Goal: Task Accomplishment & Management: Use online tool/utility

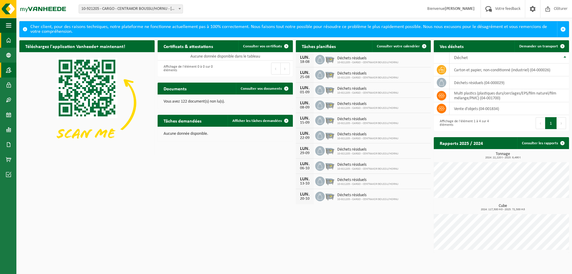
click at [8, 70] on span at bounding box center [8, 70] width 5 height 15
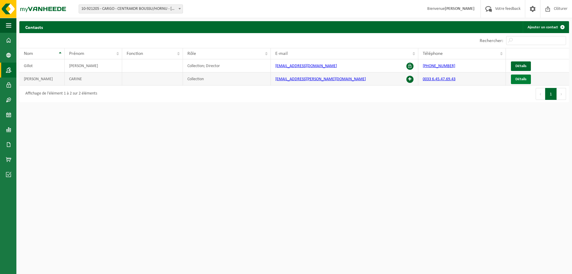
click at [521, 78] on span "Détails" at bounding box center [520, 79] width 11 height 4
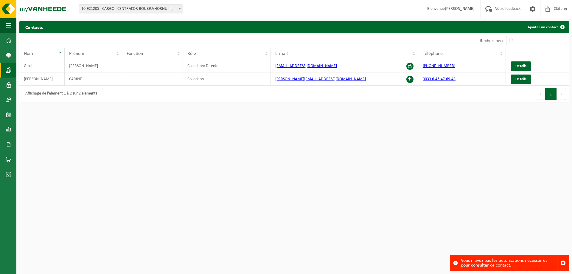
click at [520, 144] on html "Site: 10-921205 - CARGO - CENTRAKOR BOUSSU/HORNU - HORNU 10-921205 - CARGO - CE…" at bounding box center [286, 137] width 572 height 274
click at [8, 86] on span at bounding box center [8, 84] width 5 height 15
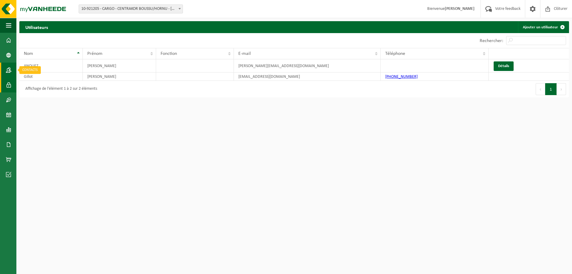
click at [5, 68] on link "Contacts" at bounding box center [8, 70] width 16 height 15
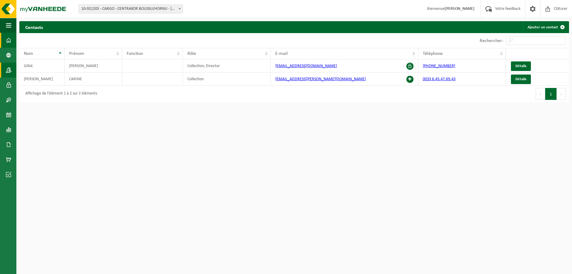
click at [7, 39] on span at bounding box center [8, 40] width 5 height 15
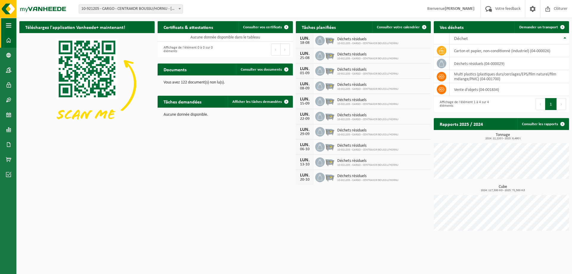
click at [11, 25] on span "button" at bounding box center [8, 25] width 5 height 15
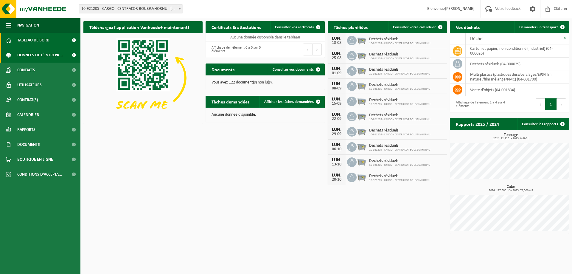
click at [35, 56] on span "Données de l'entrepr..." at bounding box center [40, 55] width 46 height 15
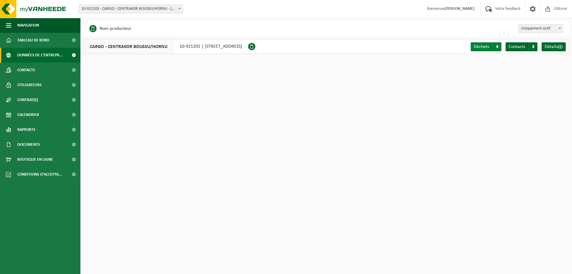
click at [489, 48] on span "Déchets" at bounding box center [480, 46] width 15 height 5
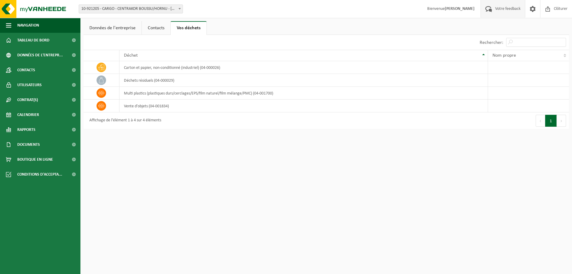
click at [506, 8] on span "Votre feedback" at bounding box center [507, 9] width 28 height 18
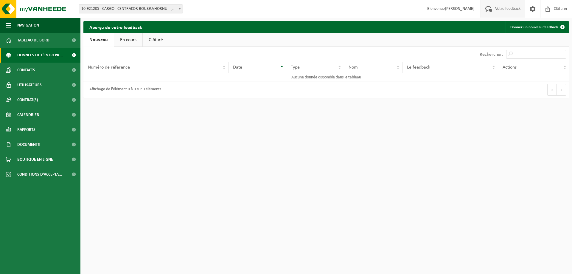
click at [36, 54] on span "Données de l'entrepr..." at bounding box center [40, 55] width 46 height 15
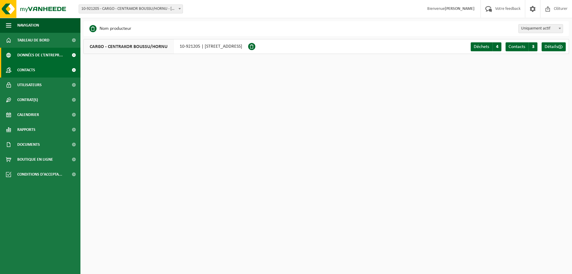
click at [28, 71] on span "Contacts" at bounding box center [26, 70] width 18 height 15
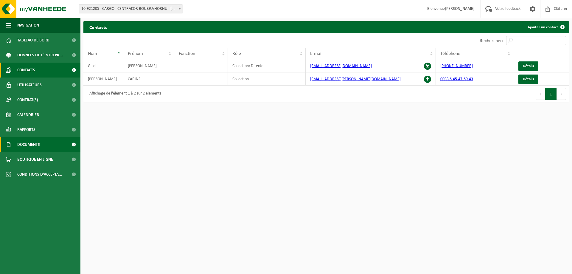
click at [30, 144] on span "Documents" at bounding box center [28, 144] width 23 height 15
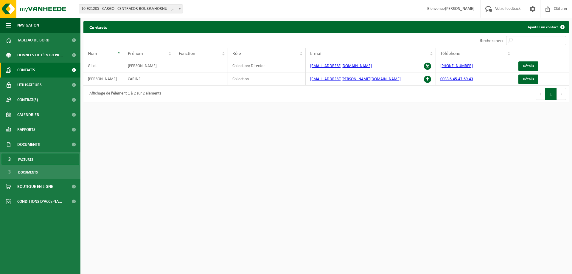
click at [29, 157] on span "Factures" at bounding box center [25, 159] width 15 height 11
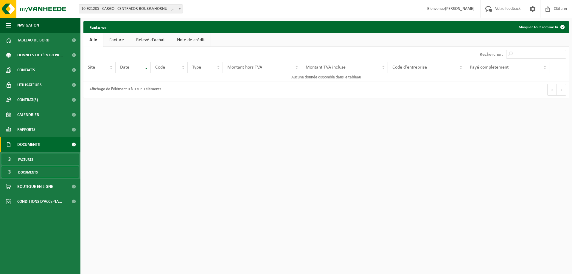
click at [25, 170] on span "Documents" at bounding box center [28, 171] width 20 height 11
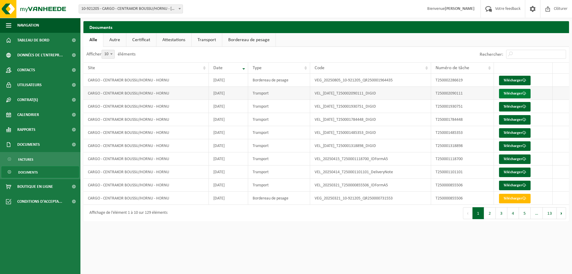
click at [510, 94] on link "Télécharger" at bounding box center [515, 94] width 32 height 10
click at [30, 130] on span "Rapports" at bounding box center [26, 129] width 18 height 15
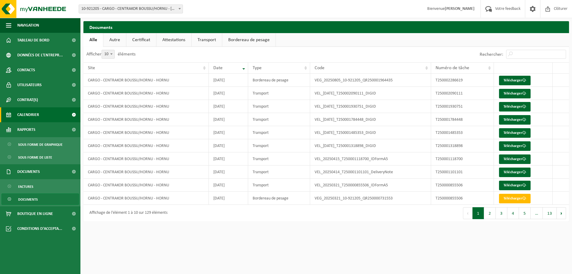
click at [31, 113] on span "Calendrier" at bounding box center [28, 114] width 22 height 15
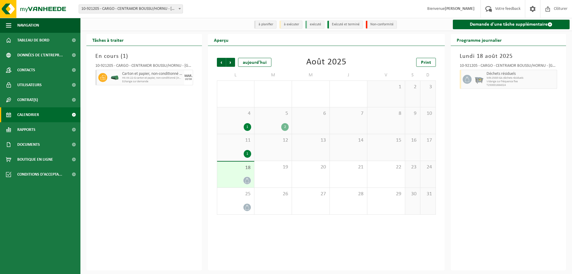
click at [505, 81] on span "Vidange sur fréquence fixe" at bounding box center [520, 82] width 69 height 4
click at [34, 39] on span "Tableau de bord" at bounding box center [33, 40] width 32 height 15
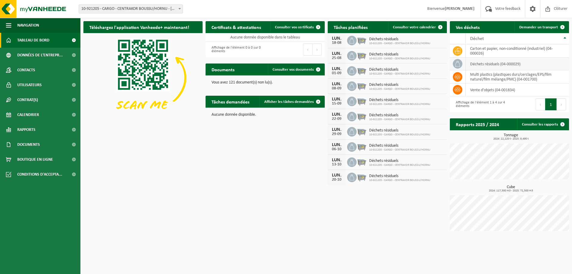
click at [459, 64] on icon at bounding box center [457, 64] width 6 height 6
click at [549, 24] on link "Demander un transport" at bounding box center [541, 27] width 54 height 12
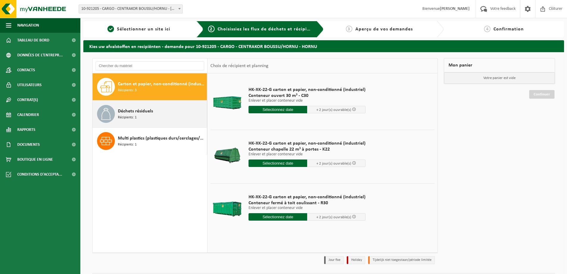
click at [129, 113] on span "Déchets résiduels" at bounding box center [135, 110] width 35 height 7
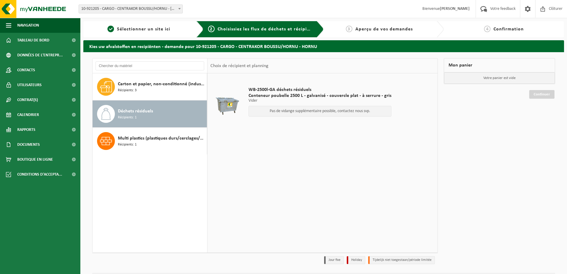
click at [357, 110] on p "Pas de vidange supplémentaire possible, contactez nous svp." at bounding box center [320, 111] width 136 height 4
click at [506, 8] on span "Votre feedback" at bounding box center [503, 9] width 28 height 18
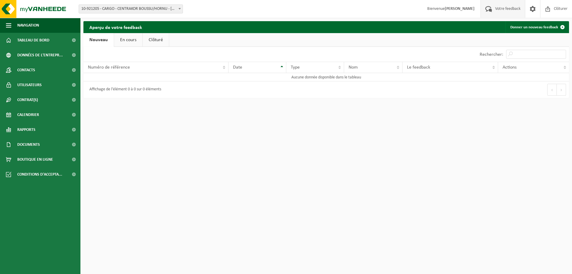
click at [132, 40] on link "En cours" at bounding box center [128, 40] width 28 height 14
click at [164, 38] on link "Clôturé" at bounding box center [155, 40] width 26 height 14
click at [100, 40] on link "Nouveau" at bounding box center [97, 40] width 29 height 14
click at [41, 174] on span "Conditions d'accepta..." at bounding box center [39, 174] width 45 height 15
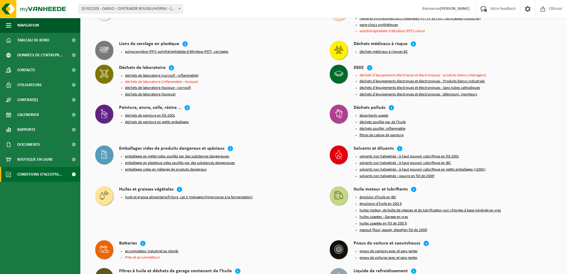
scroll to position [357, 0]
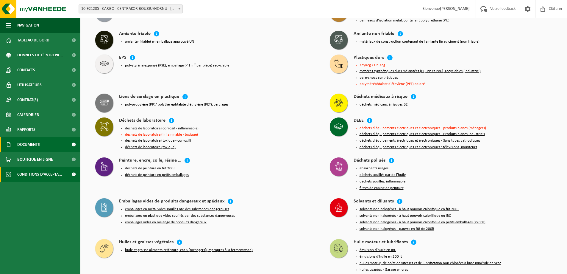
click at [32, 144] on span "Documents" at bounding box center [28, 144] width 23 height 15
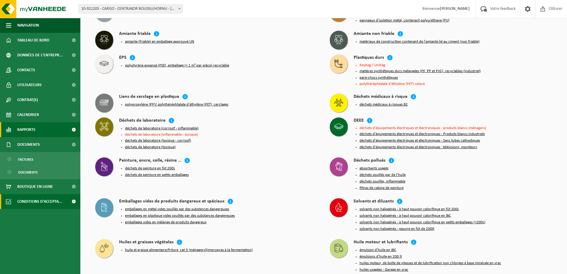
click at [26, 130] on span "Rapports" at bounding box center [26, 129] width 18 height 15
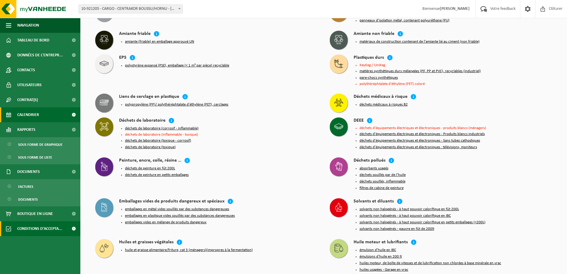
click at [26, 113] on span "Calendrier" at bounding box center [28, 114] width 22 height 15
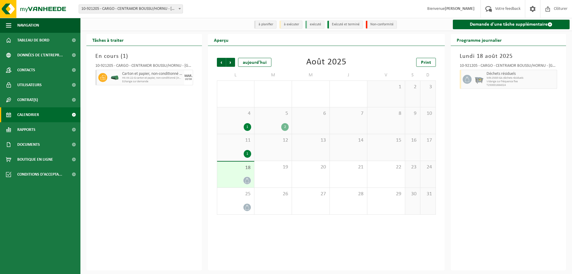
click at [238, 177] on div at bounding box center [235, 180] width 31 height 8
click at [243, 147] on div "11 1" at bounding box center [235, 147] width 37 height 26
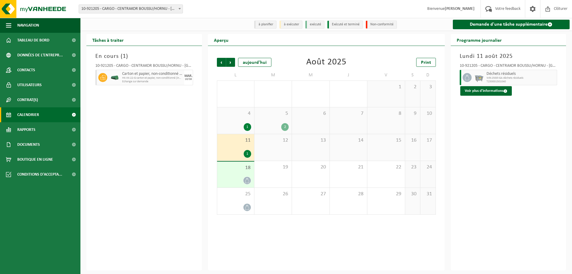
click at [229, 174] on div "18" at bounding box center [235, 174] width 37 height 26
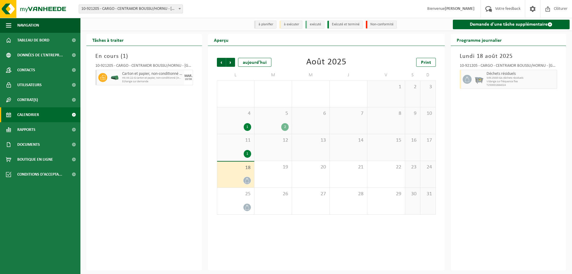
click at [230, 144] on span "11" at bounding box center [235, 140] width 31 height 7
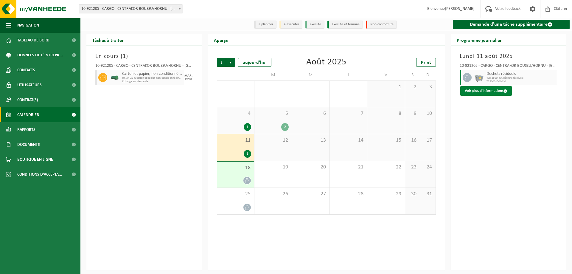
click at [501, 91] on button "Voir plus d'informations" at bounding box center [486, 91] width 52 height 10
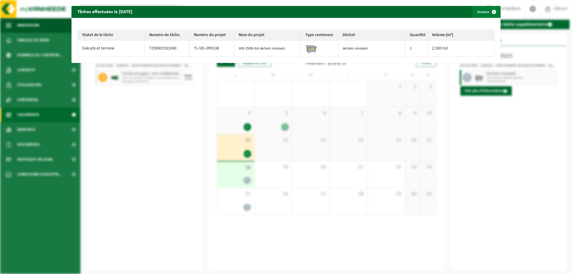
click at [489, 10] on span "button" at bounding box center [494, 12] width 12 height 12
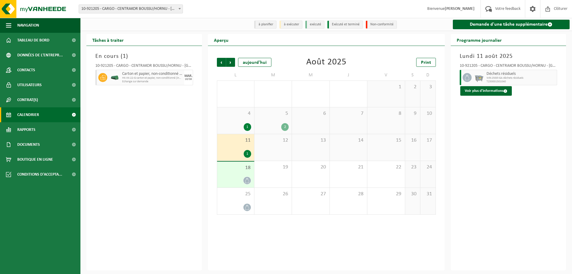
click at [239, 176] on div "18" at bounding box center [235, 174] width 37 height 26
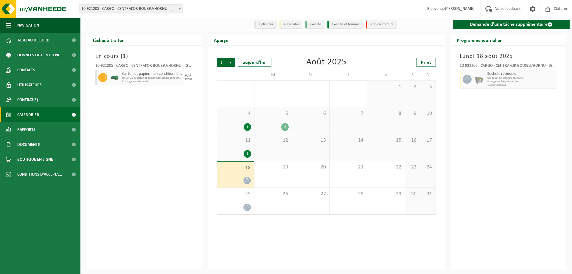
click at [482, 77] on img at bounding box center [478, 79] width 9 height 9
click at [228, 147] on div "11 1" at bounding box center [235, 147] width 37 height 26
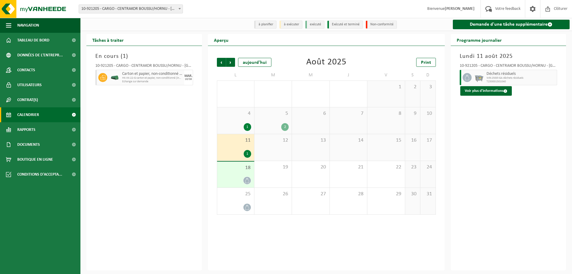
click at [233, 121] on div "4 1" at bounding box center [235, 120] width 37 height 26
click at [282, 120] on div "5 2" at bounding box center [272, 120] width 37 height 26
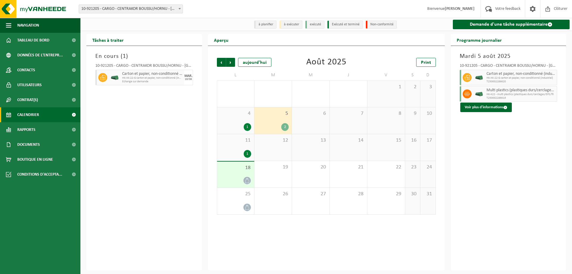
click at [241, 121] on div "4 1" at bounding box center [235, 120] width 37 height 26
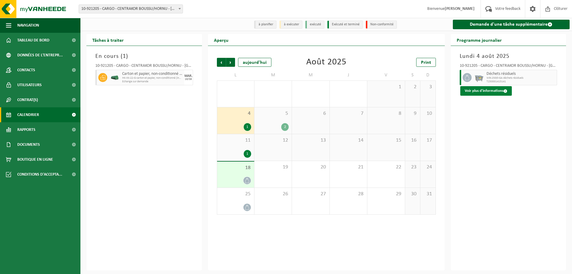
click at [474, 89] on button "Voir plus d'informations" at bounding box center [486, 91] width 52 height 10
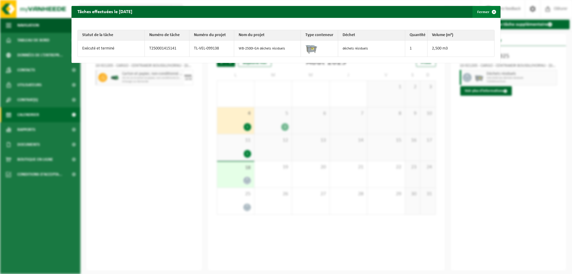
click at [488, 10] on span "button" at bounding box center [494, 12] width 12 height 12
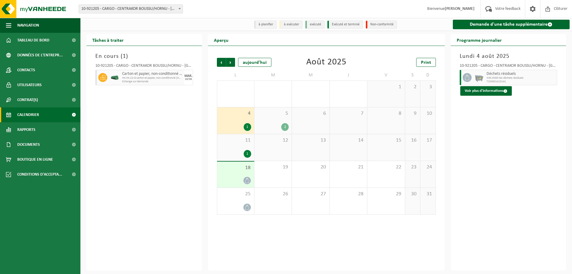
click at [114, 76] on img at bounding box center [114, 77] width 9 height 4
click at [508, 26] on link "Demande d'une tâche supplémentaire" at bounding box center [511, 25] width 117 height 10
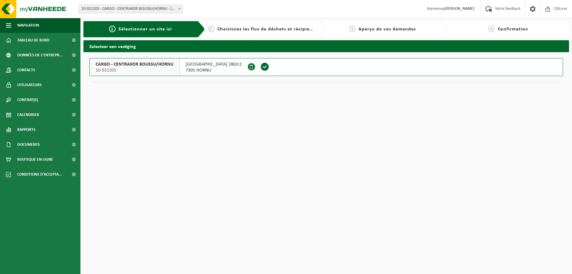
click at [116, 65] on span "CARGO - CENTRAKOR BOUSSU/HORNU" at bounding box center [135, 64] width 78 height 6
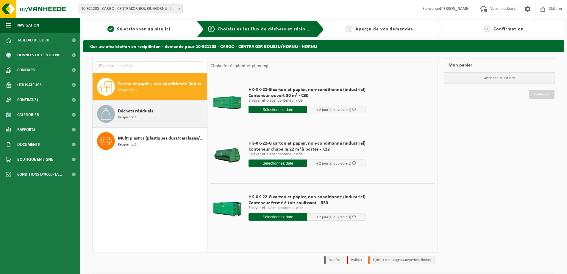
click at [134, 114] on span "Déchets résiduels" at bounding box center [135, 110] width 35 height 7
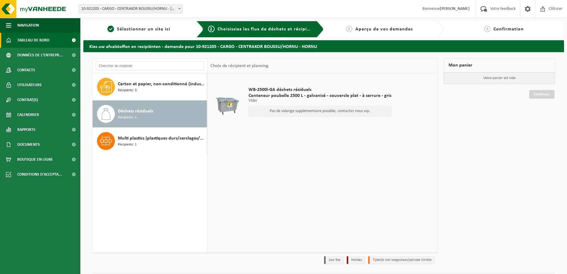
click at [31, 41] on span "Tableau de bord" at bounding box center [33, 40] width 32 height 15
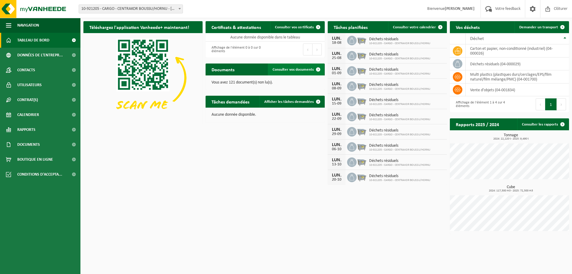
click at [290, 69] on span "Consulter vos documents" at bounding box center [292, 70] width 41 height 4
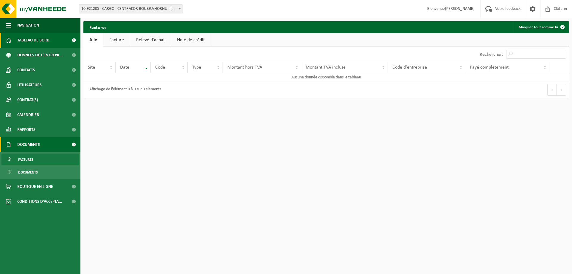
click at [33, 38] on span "Tableau de bord" at bounding box center [33, 40] width 32 height 15
